Goal: Check status: Check status

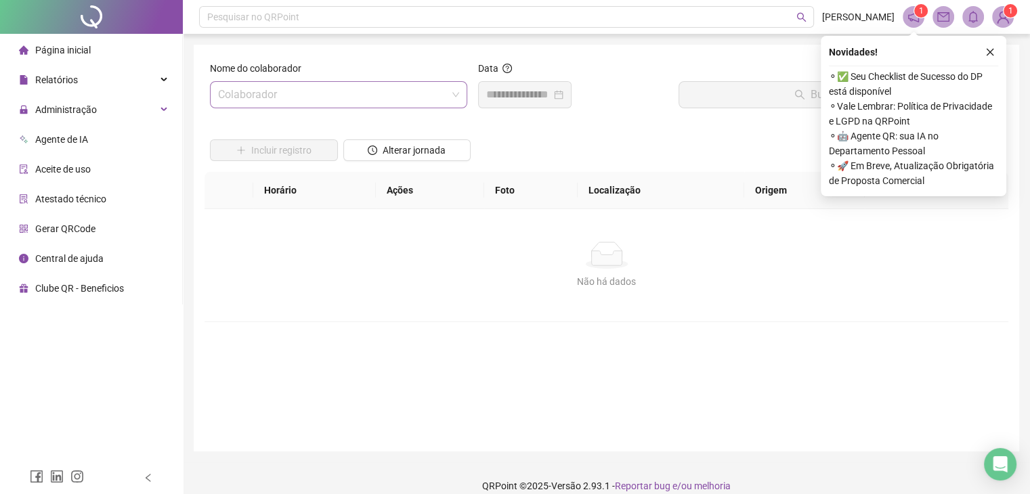
click at [382, 96] on input "search" at bounding box center [332, 95] width 229 height 26
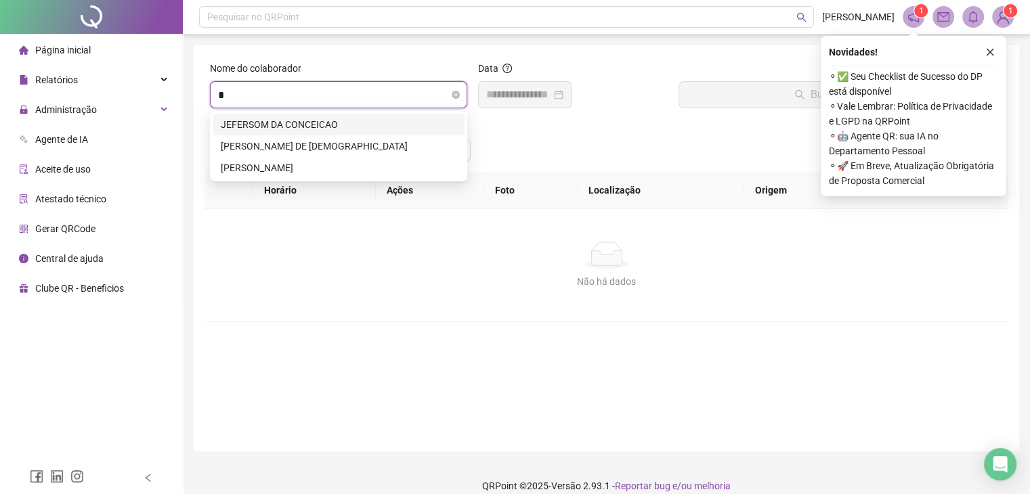
type input "**"
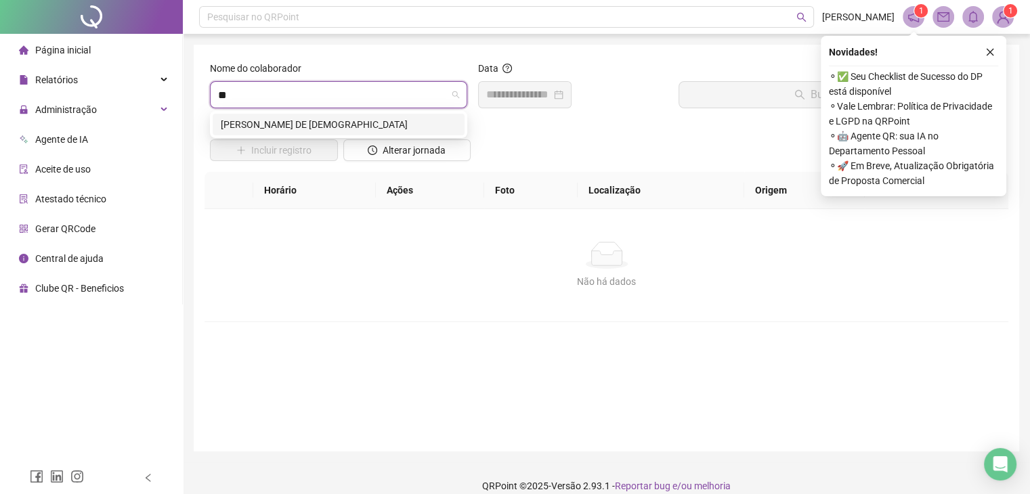
click at [362, 121] on div "[PERSON_NAME] DE [DEMOGRAPHIC_DATA]" at bounding box center [339, 124] width 236 height 15
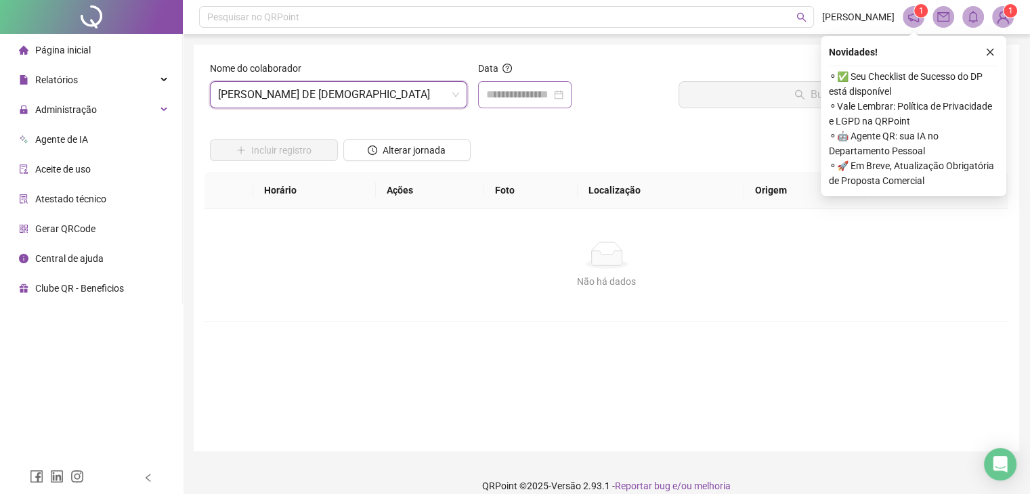
click at [563, 95] on div at bounding box center [524, 95] width 77 height 16
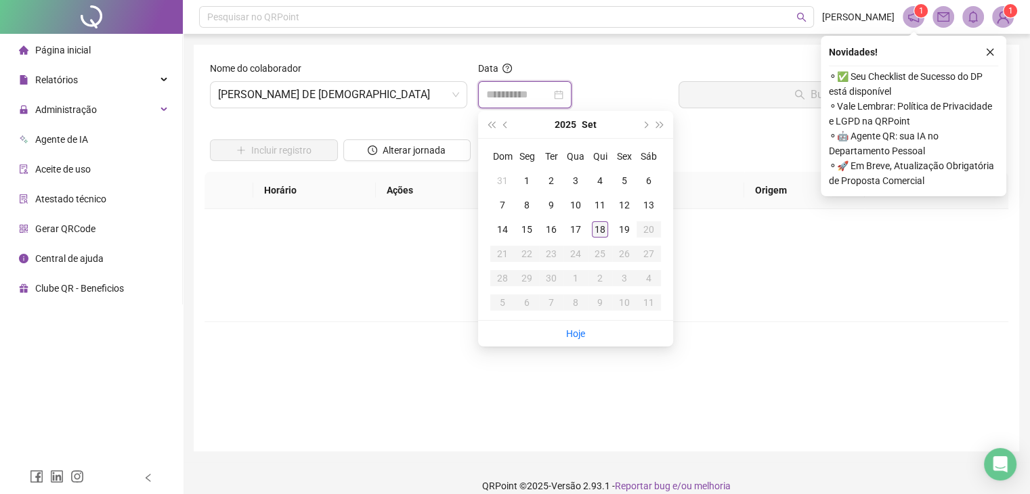
type input "**********"
click at [603, 227] on div "18" at bounding box center [600, 229] width 16 height 16
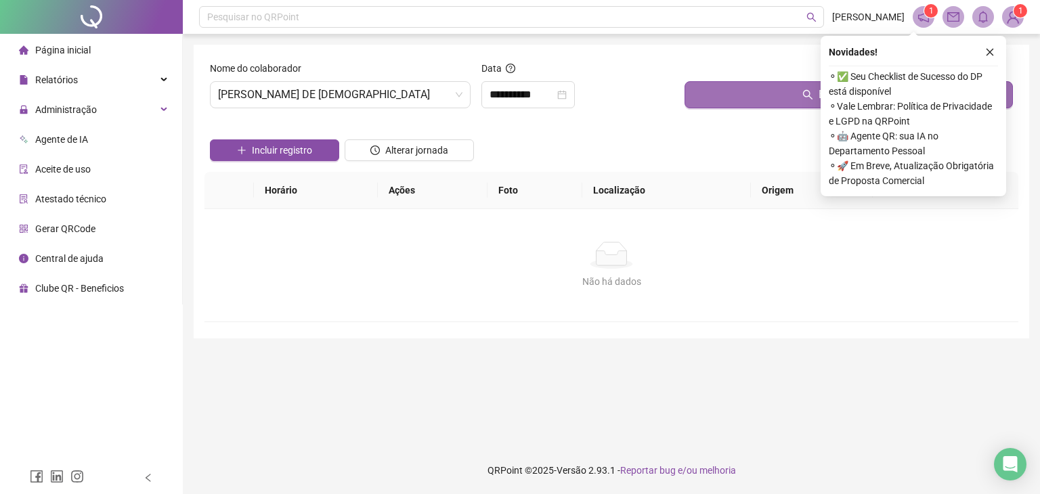
click at [692, 94] on button "Buscar registros" at bounding box center [849, 94] width 328 height 27
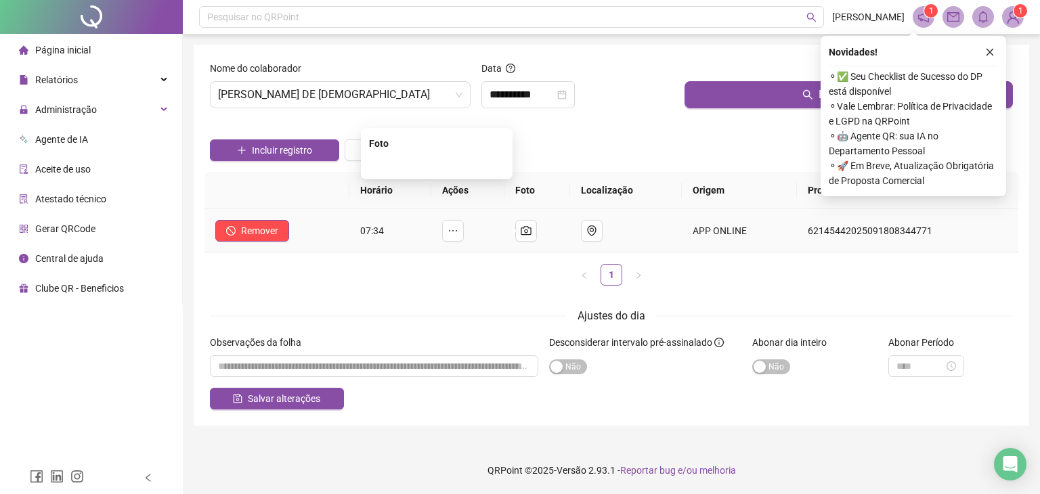
click at [437, 165] on img at bounding box center [437, 165] width 0 height 0
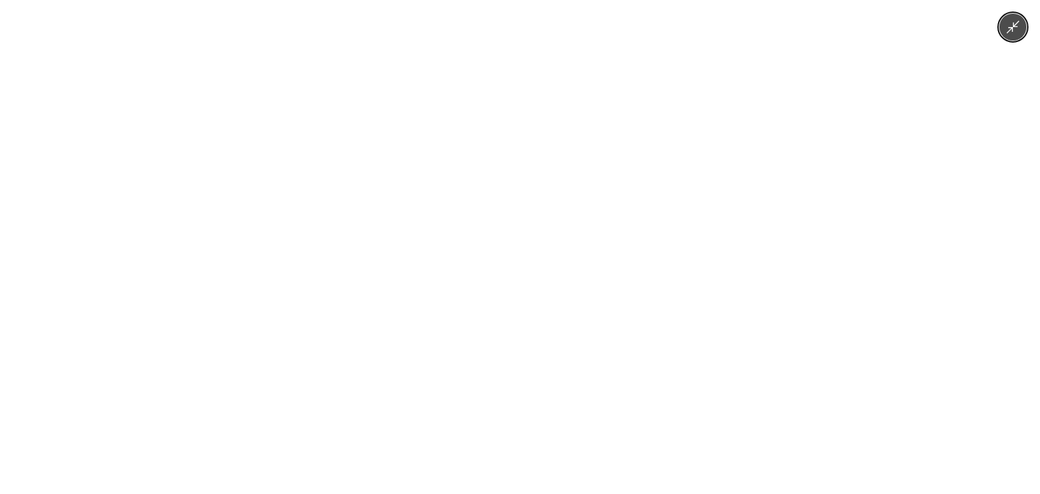
click at [1016, 22] on icon "Minimize image" at bounding box center [1013, 27] width 15 height 15
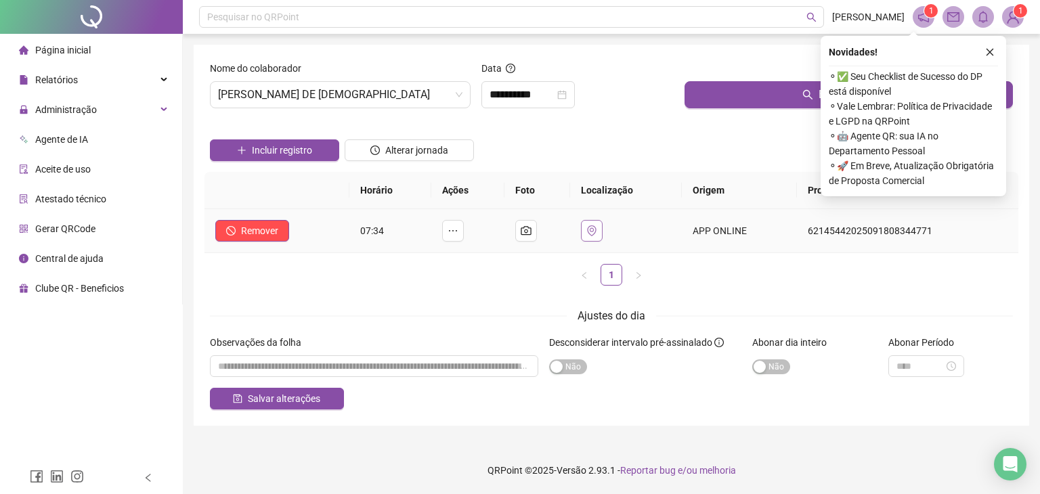
click at [596, 229] on icon "environment" at bounding box center [591, 230] width 9 height 11
click at [994, 57] on button "button" at bounding box center [990, 52] width 16 height 16
